Goal: Task Accomplishment & Management: Use online tool/utility

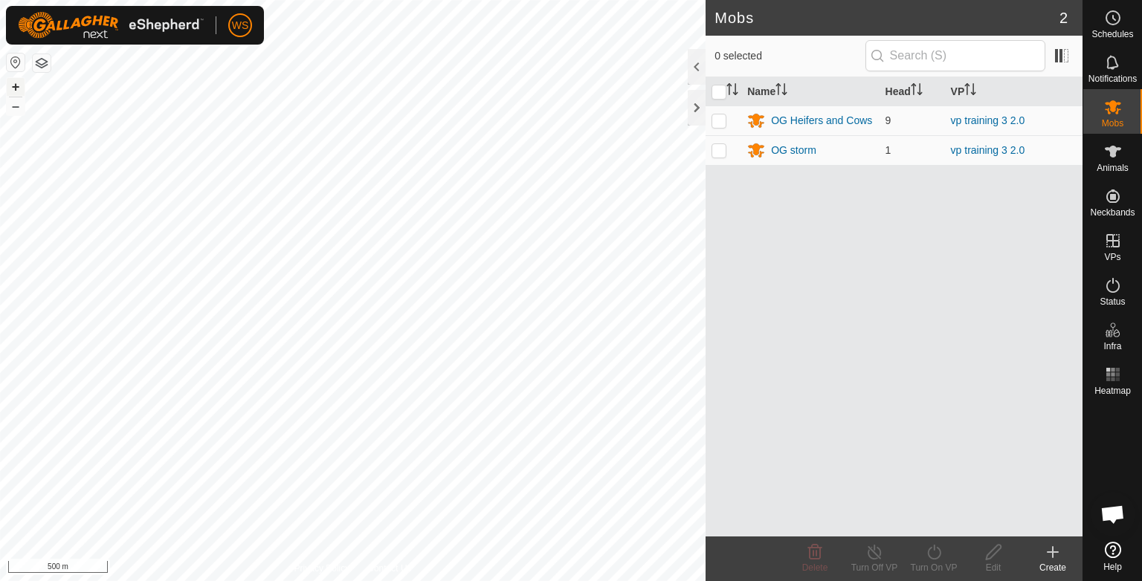
click at [13, 86] on button "+" at bounding box center [16, 87] width 18 height 18
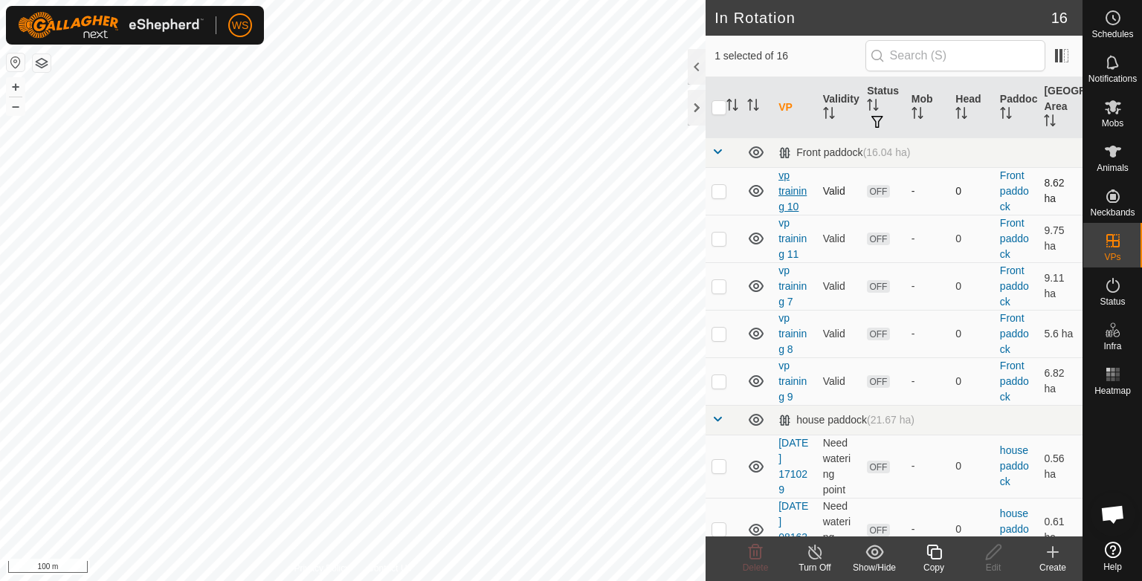
click at [782, 189] on link "vp training 10" at bounding box center [792, 190] width 28 height 43
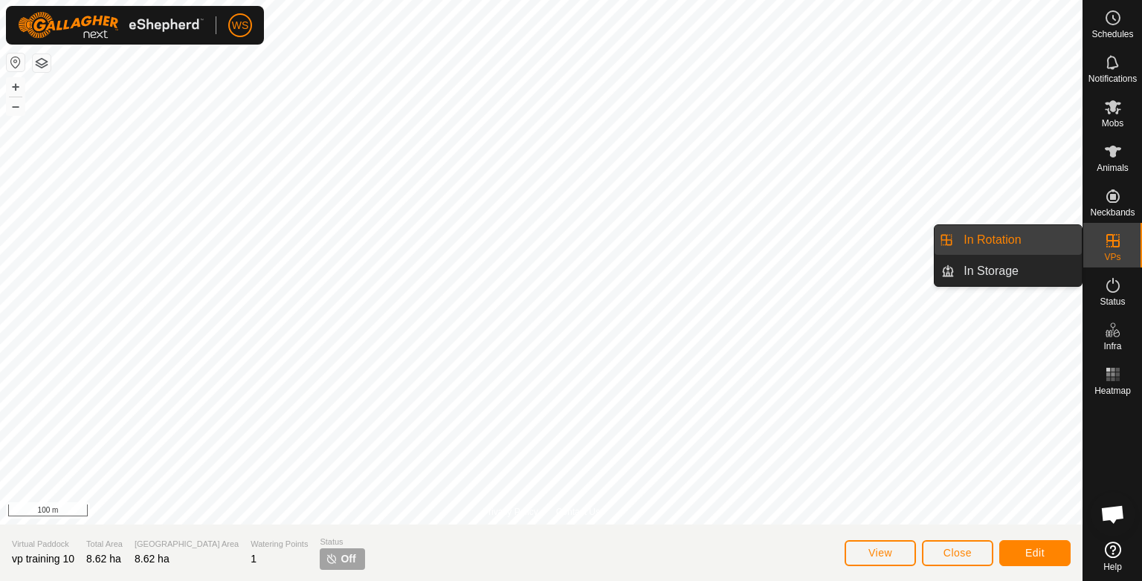
click at [1124, 245] on es-virtualpaddocks-svg-icon at bounding box center [1113, 241] width 27 height 24
click at [1004, 271] on link "In Storage" at bounding box center [1018, 271] width 127 height 30
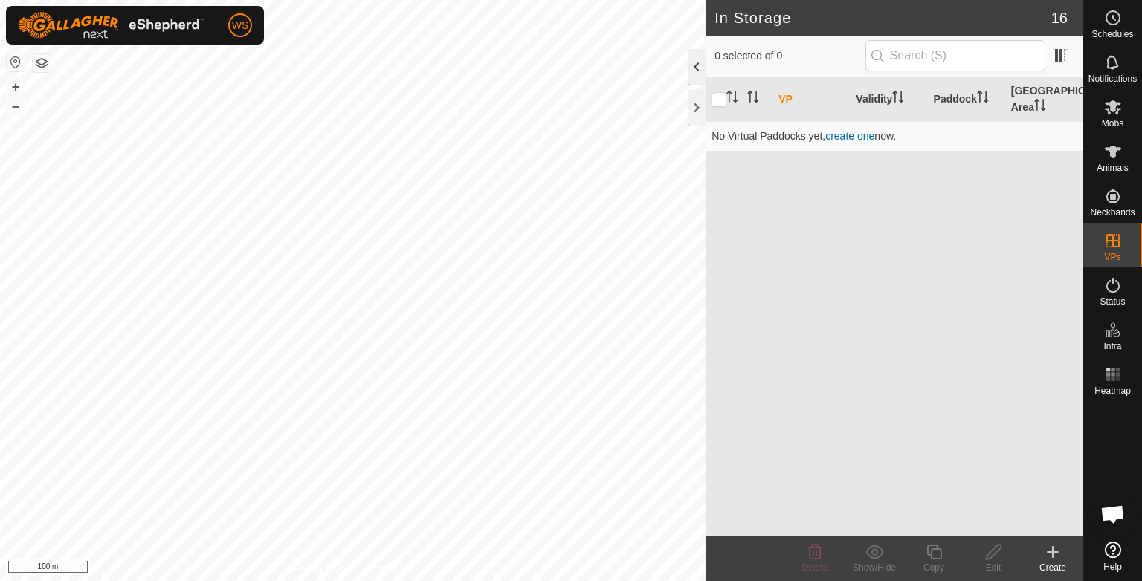
click at [697, 64] on div at bounding box center [697, 67] width 18 height 36
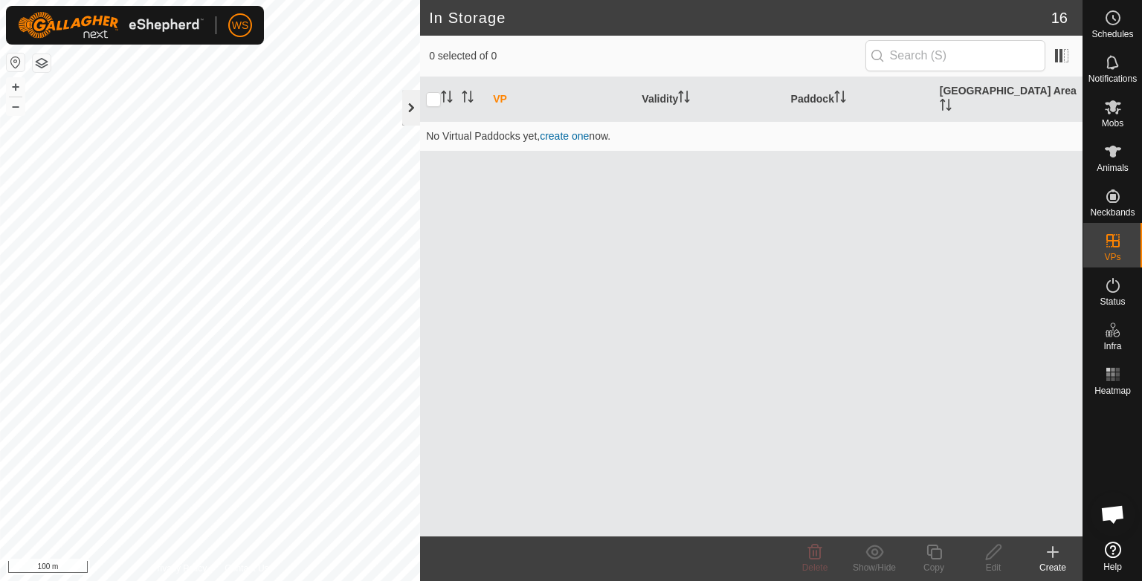
click at [404, 114] on div at bounding box center [411, 108] width 18 height 36
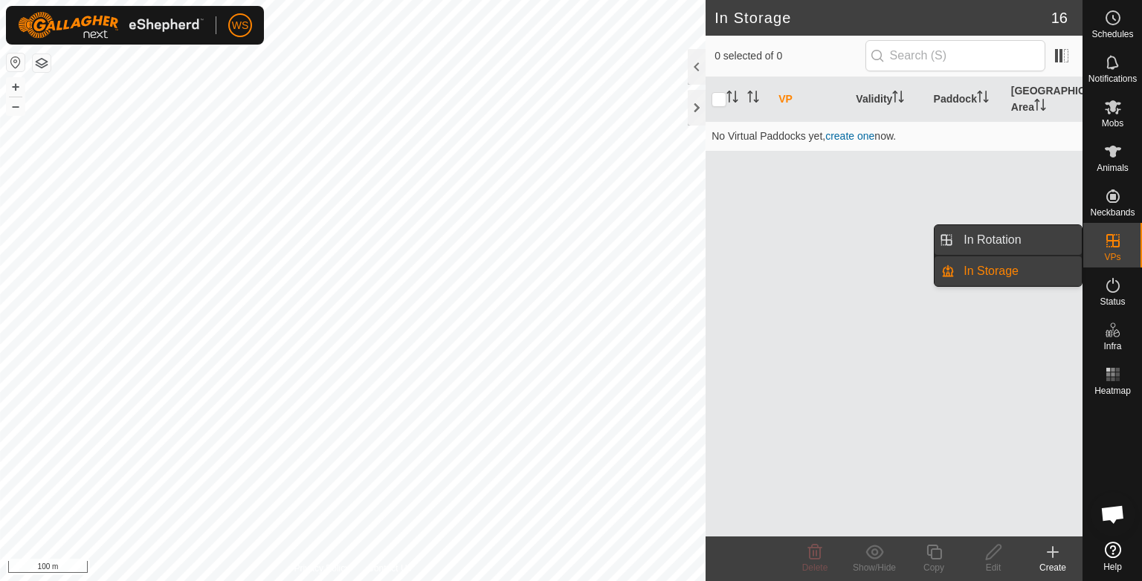
click at [1005, 233] on link "In Rotation" at bounding box center [1018, 240] width 127 height 30
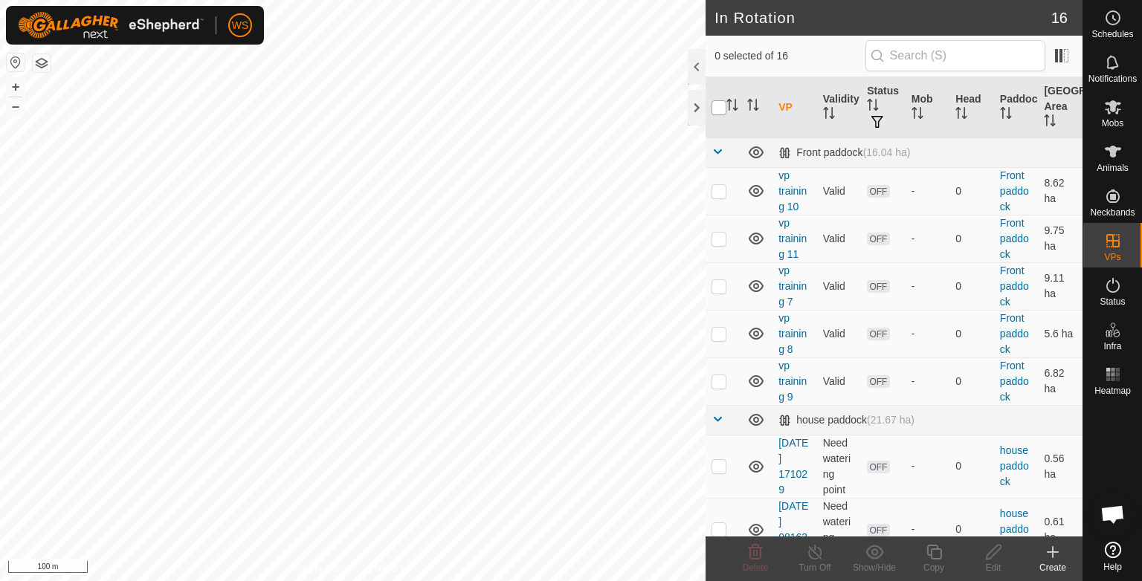
click at [722, 104] on input "checkbox" at bounding box center [718, 107] width 15 height 15
checkbox input "true"
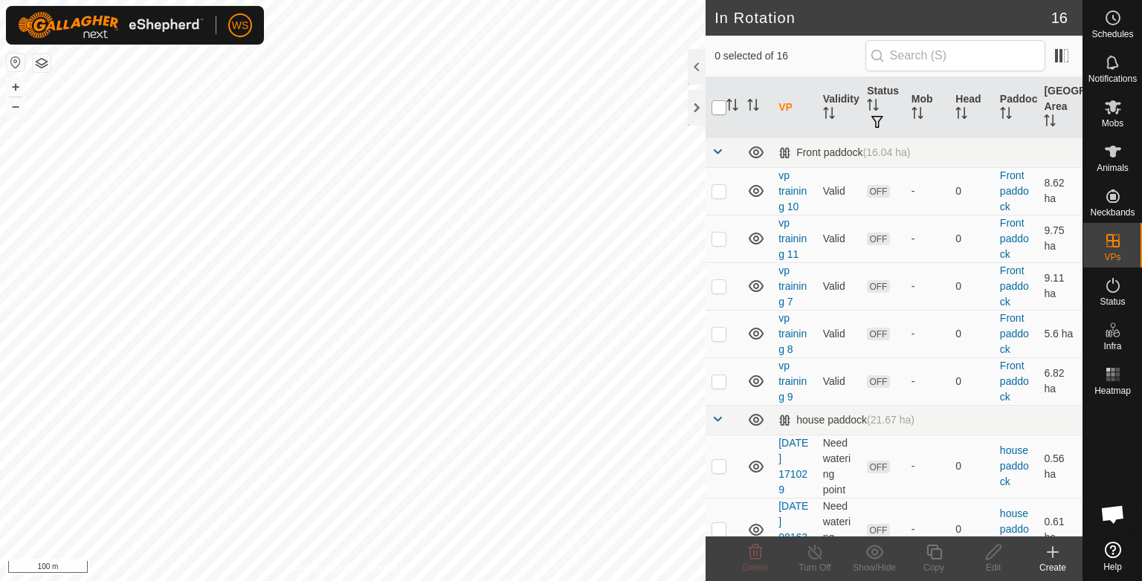
checkbox input "true"
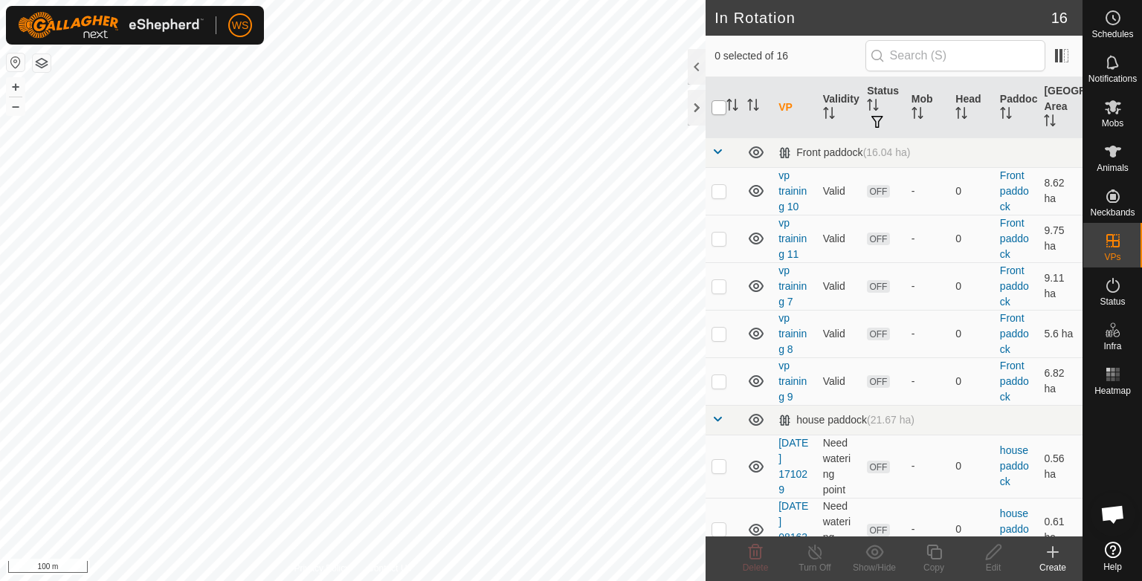
checkbox input "true"
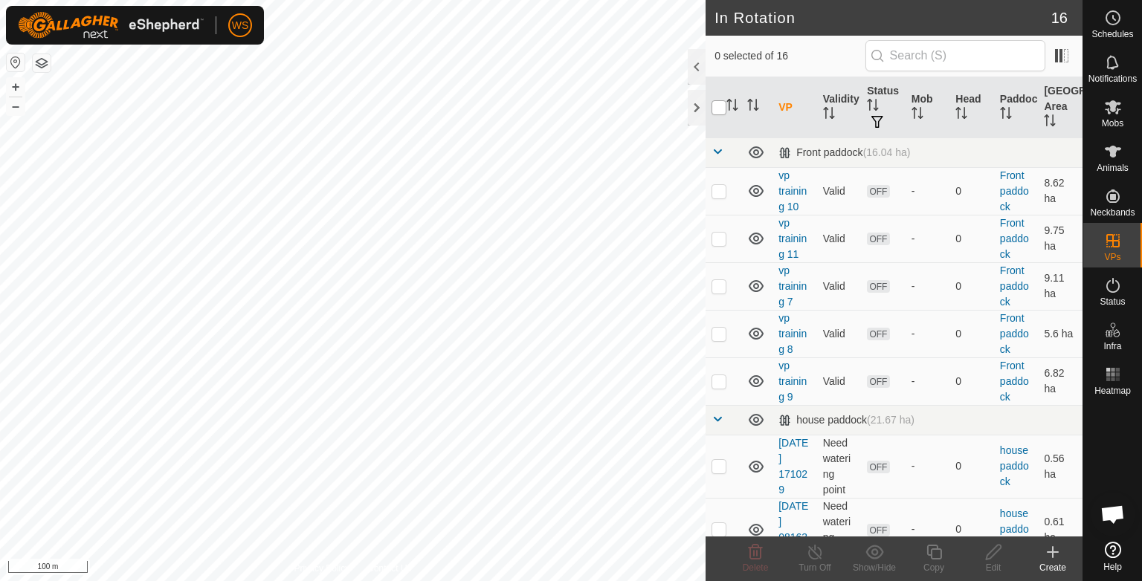
checkbox input "true"
click at [722, 104] on input "checkbox" at bounding box center [718, 107] width 15 height 15
checkbox input "false"
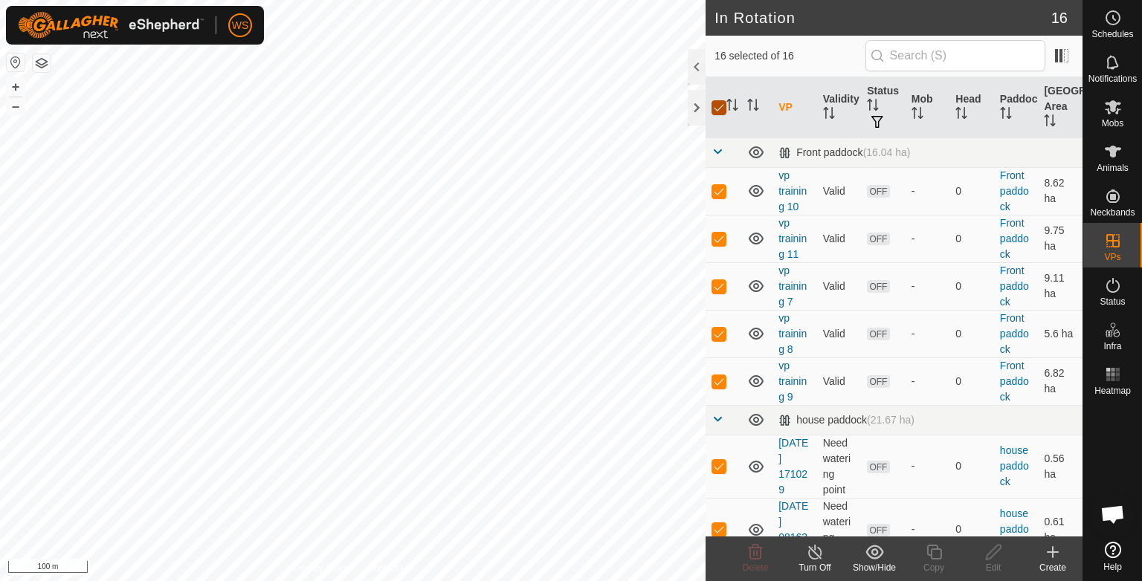
checkbox input "false"
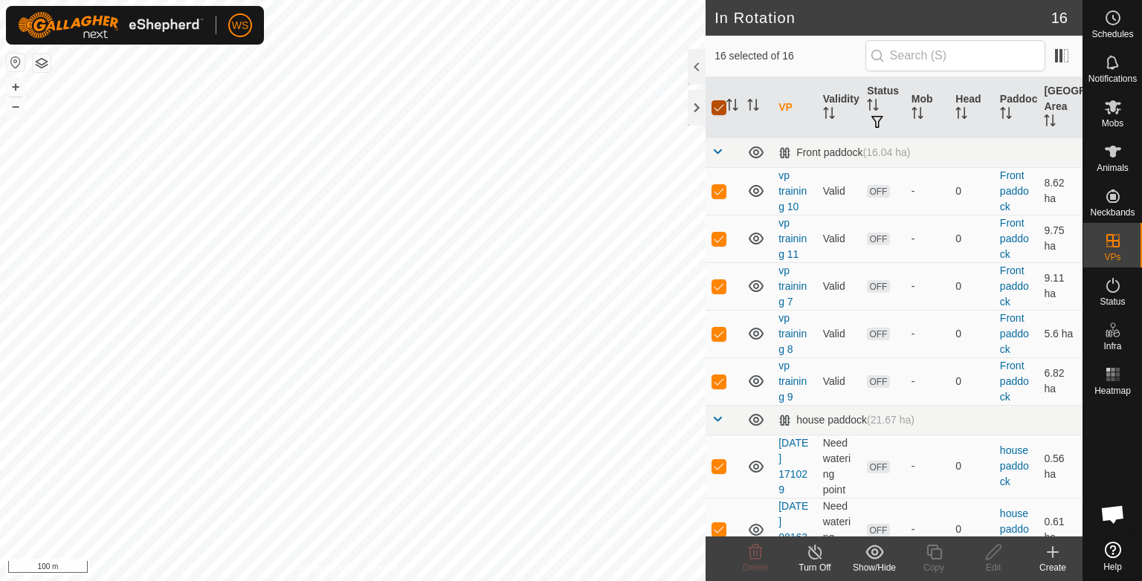
checkbox input "false"
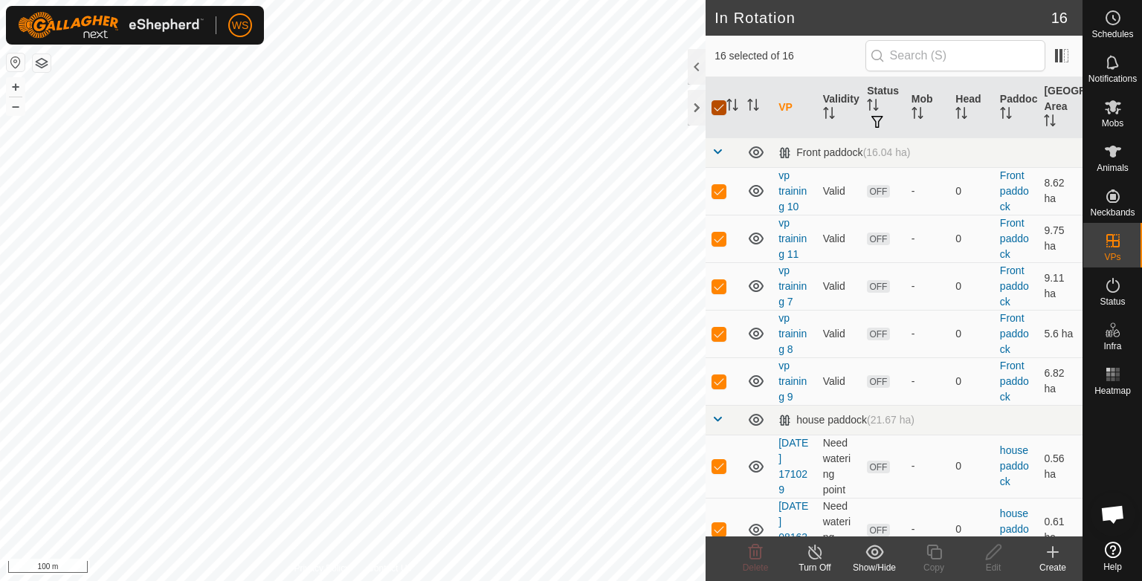
checkbox input "false"
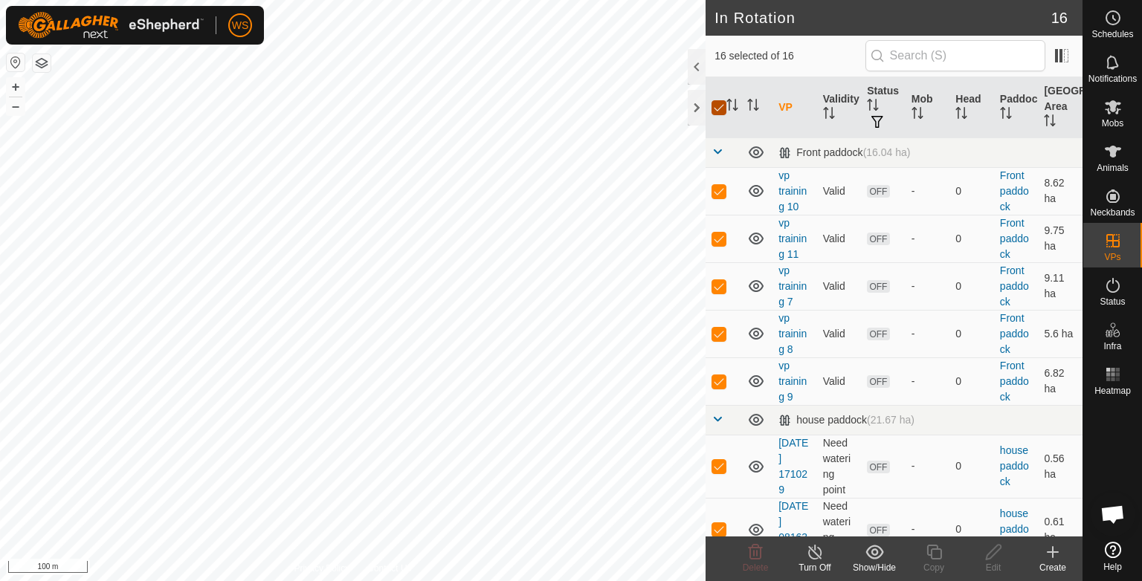
checkbox input "false"
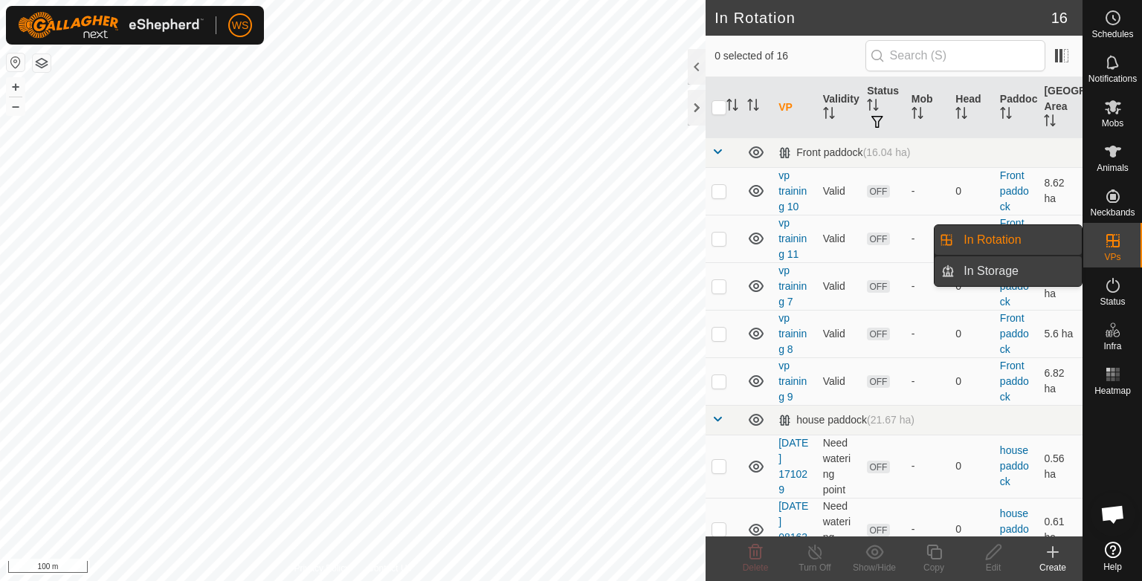
click at [1025, 266] on link "In Storage" at bounding box center [1018, 271] width 127 height 30
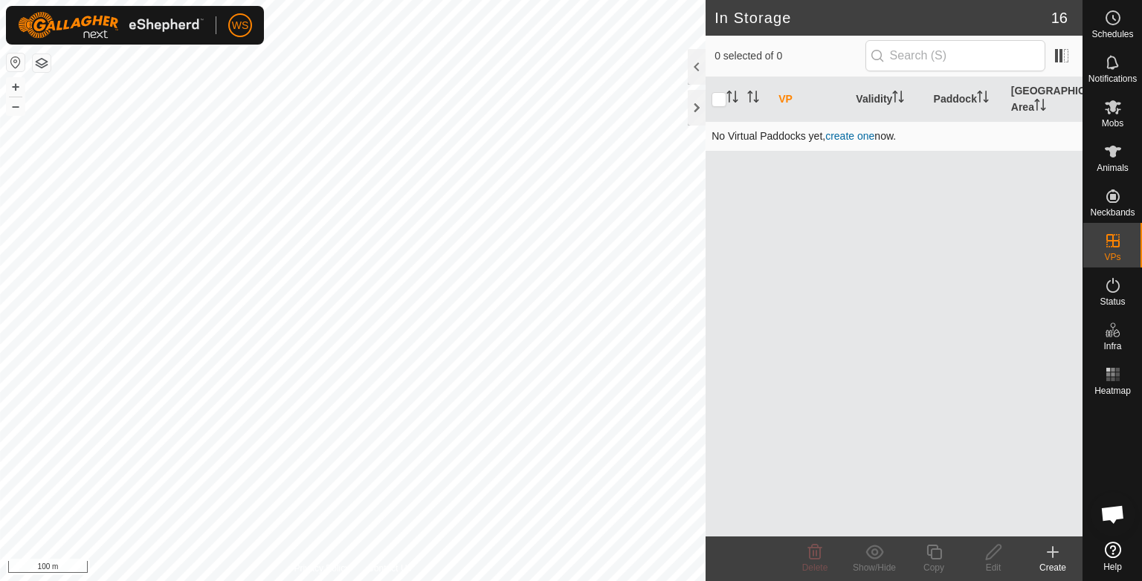
click at [845, 133] on link "create one" at bounding box center [849, 136] width 49 height 12
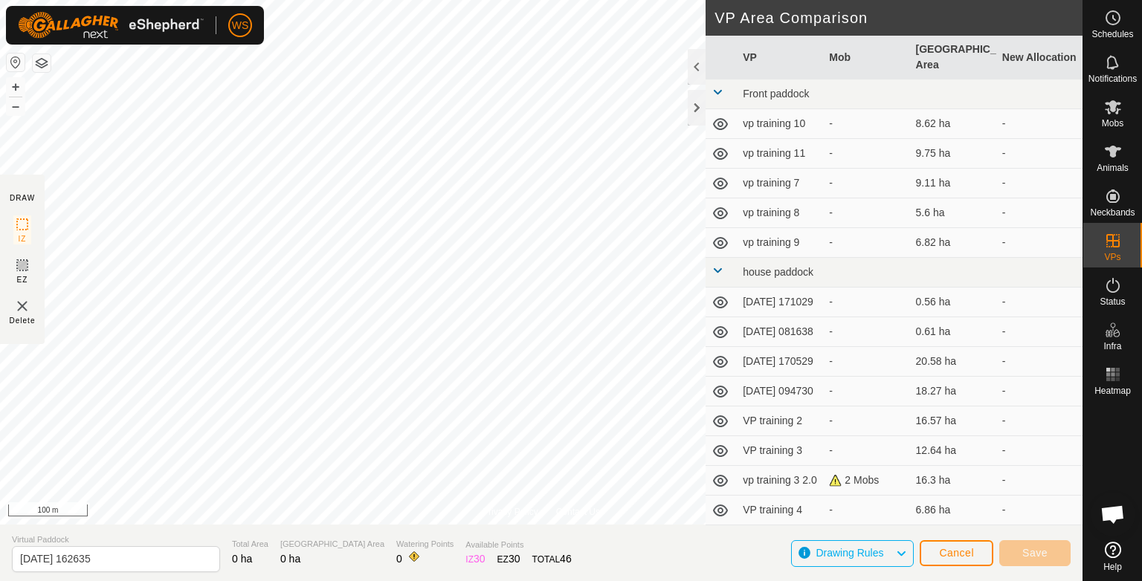
click at [865, 550] on span "Drawing Rules" at bounding box center [850, 553] width 68 height 12
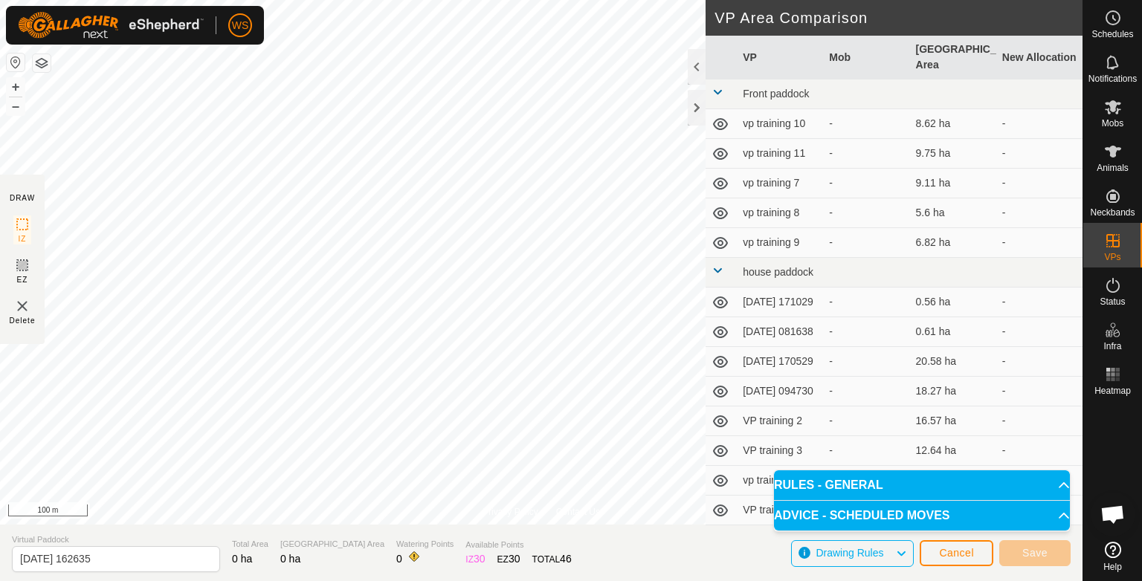
click at [865, 550] on span "Drawing Rules" at bounding box center [850, 553] width 68 height 12
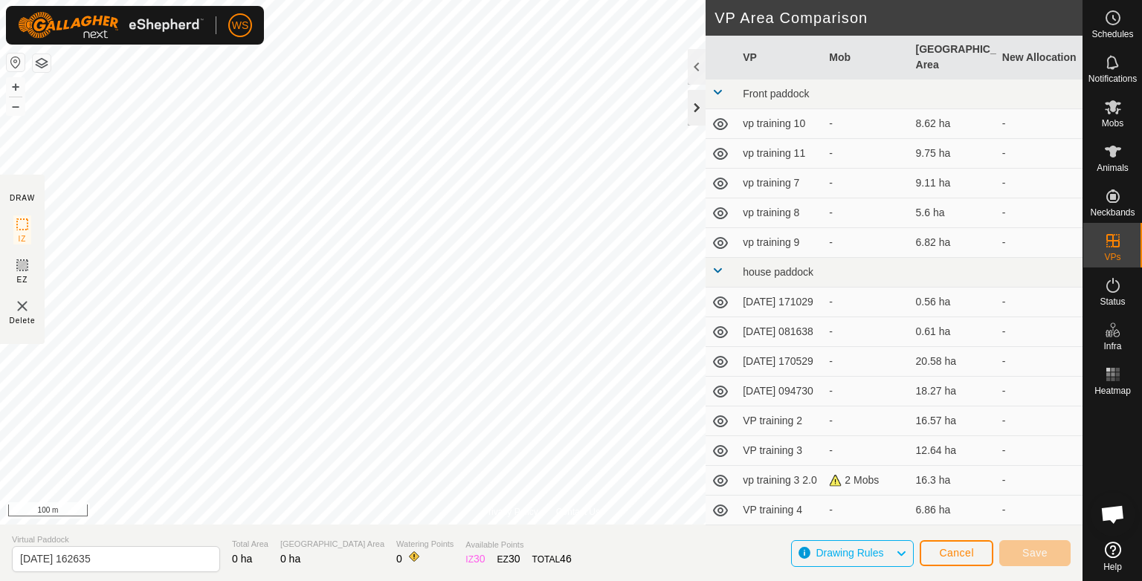
click at [699, 109] on div at bounding box center [697, 108] width 18 height 36
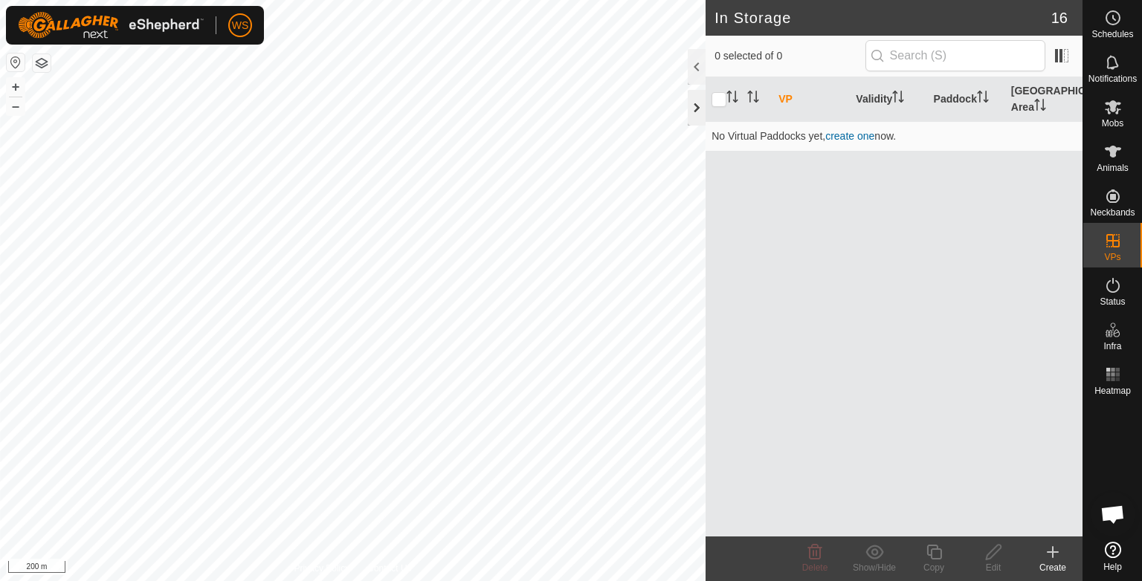
click at [703, 94] on div at bounding box center [697, 108] width 18 height 36
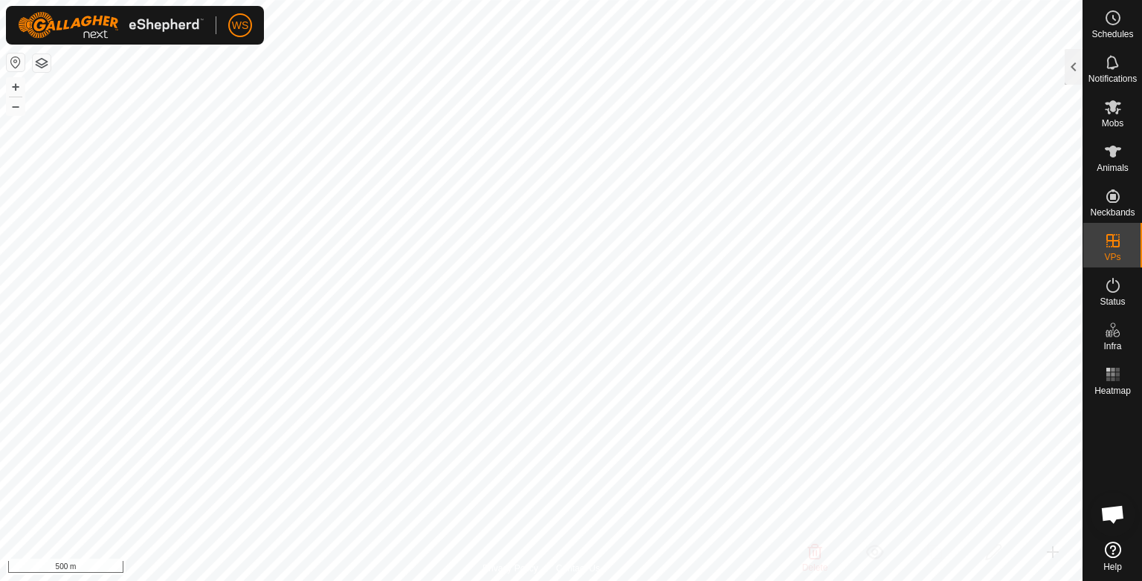
click at [41, 62] on button "button" at bounding box center [42, 63] width 18 height 18
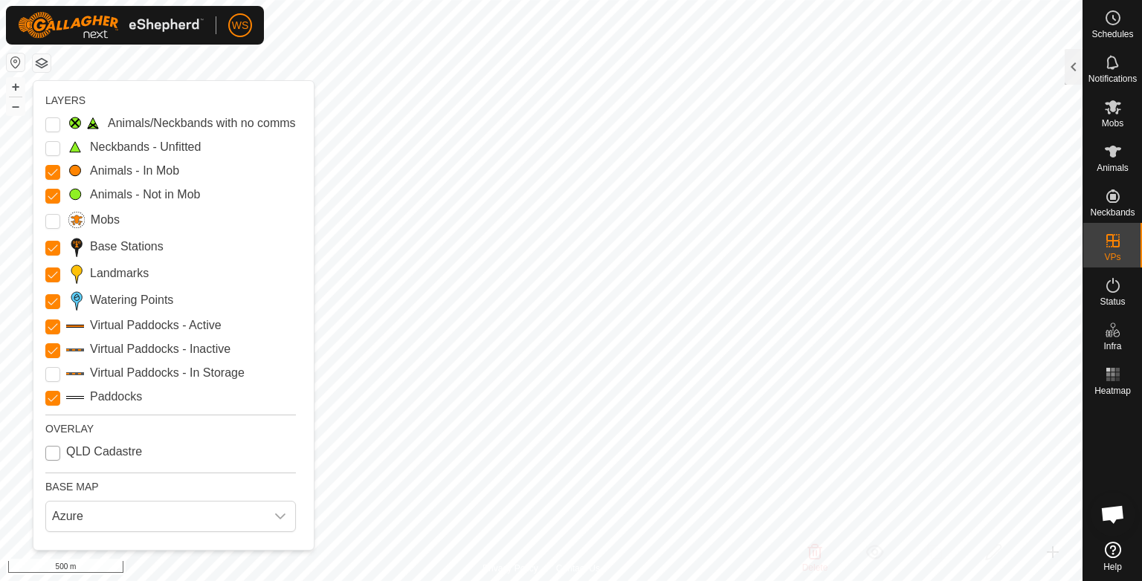
click at [48, 453] on Cadastre "QLD Cadastre" at bounding box center [52, 453] width 15 height 15
checkbox Cadastre "false"
click at [94, 512] on span "Azure" at bounding box center [155, 517] width 219 height 30
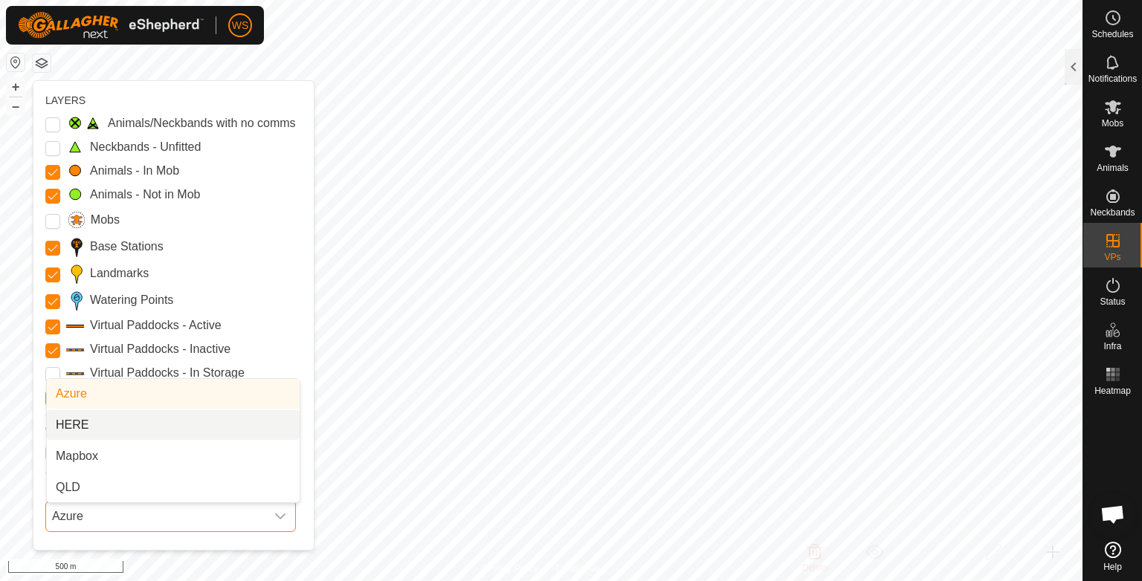
click at [102, 428] on li "HERE" at bounding box center [173, 425] width 253 height 30
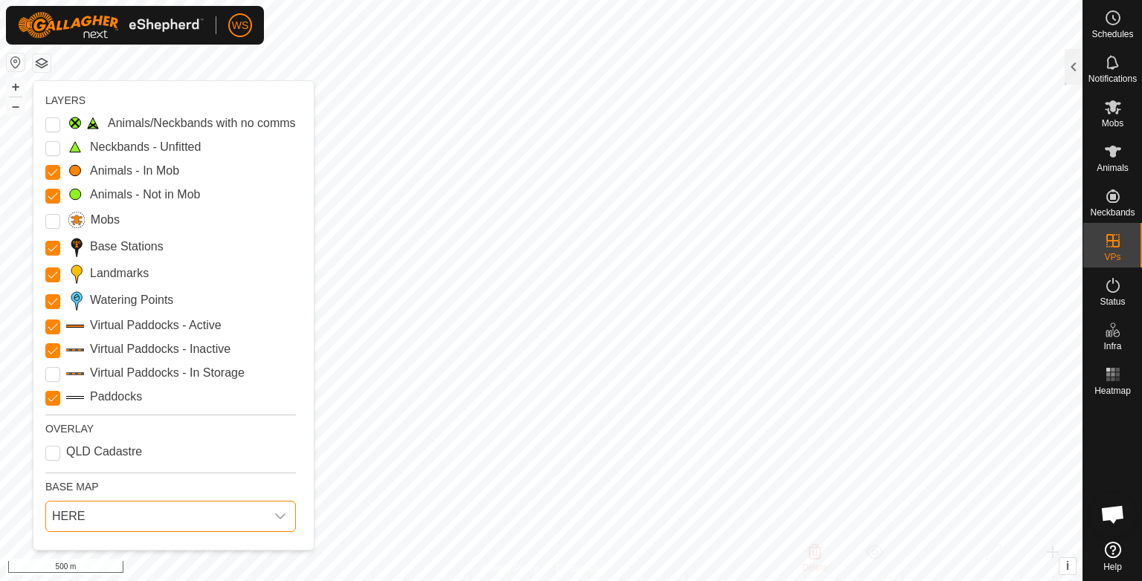
click at [122, 517] on span "HERE" at bounding box center [155, 517] width 219 height 30
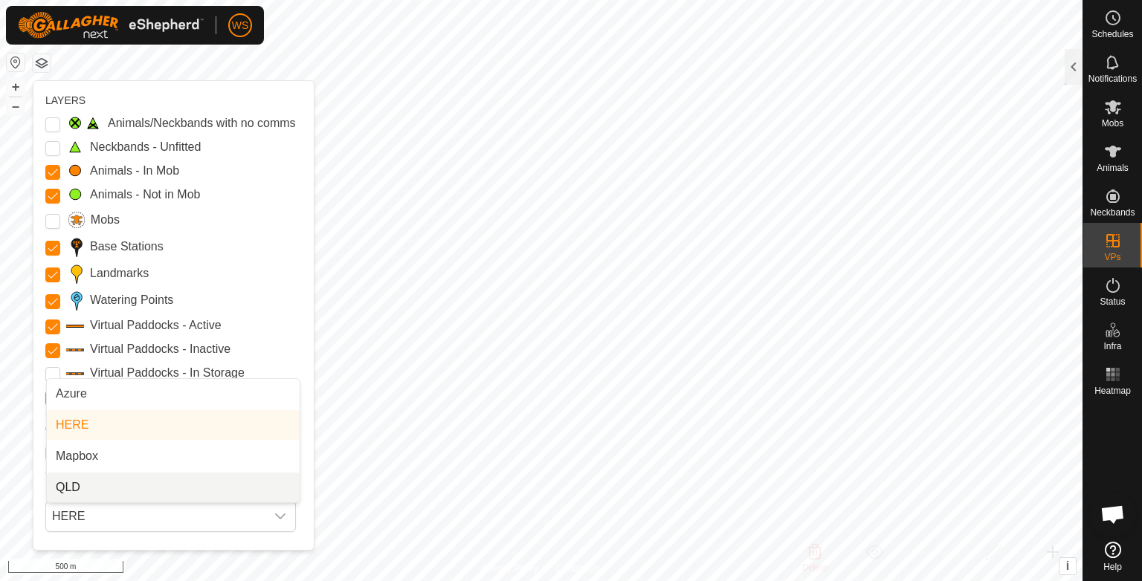
click at [113, 485] on li "QLD" at bounding box center [173, 488] width 253 height 30
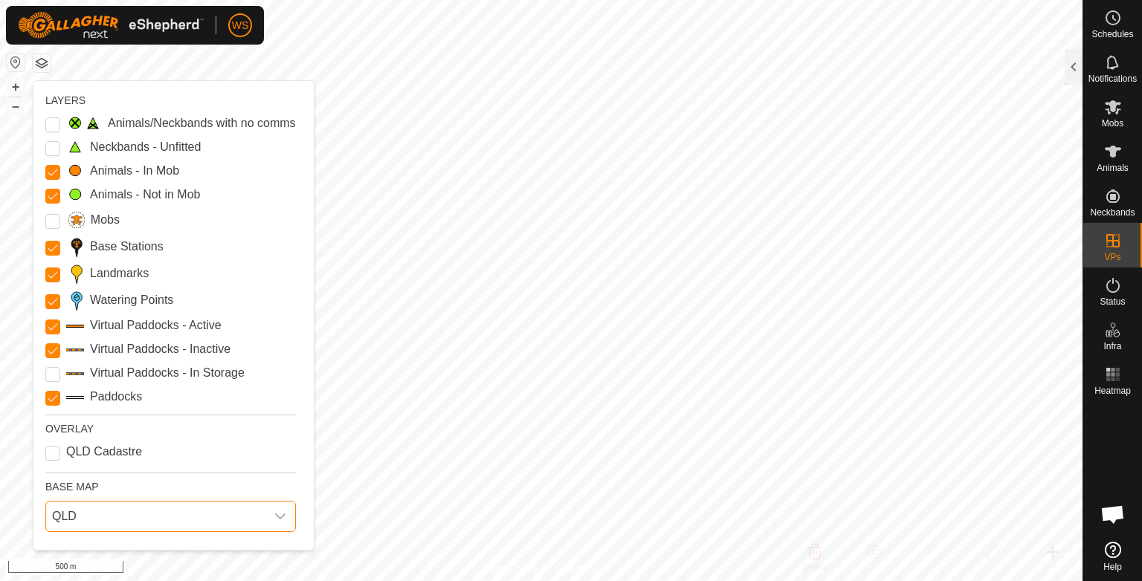
click at [233, 524] on span "QLD" at bounding box center [155, 517] width 219 height 30
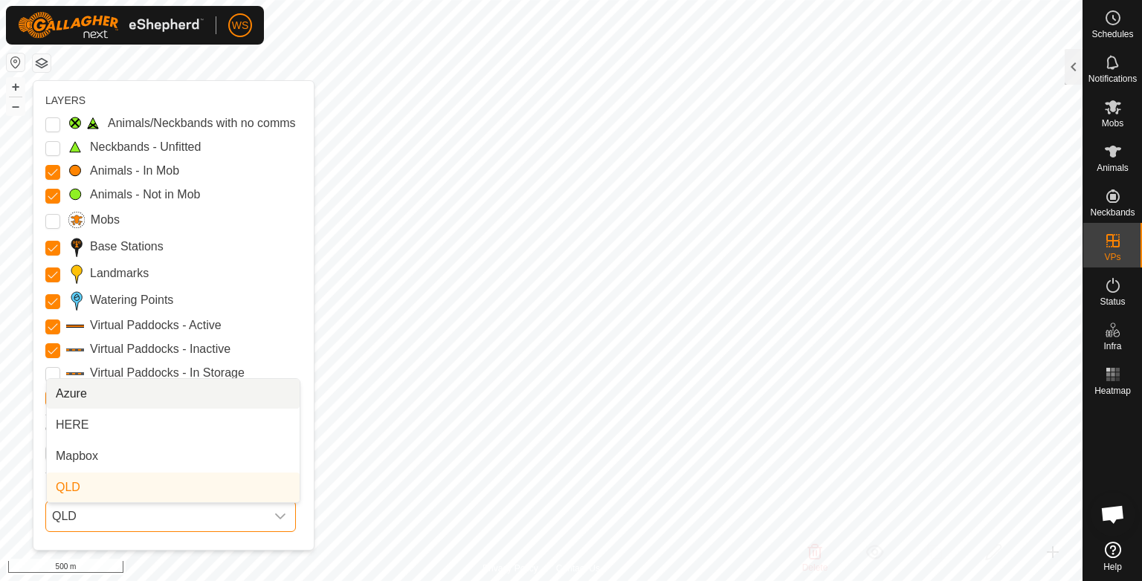
click at [94, 394] on li "Azure" at bounding box center [173, 394] width 253 height 30
